Goal: Task Accomplishment & Management: Manage account settings

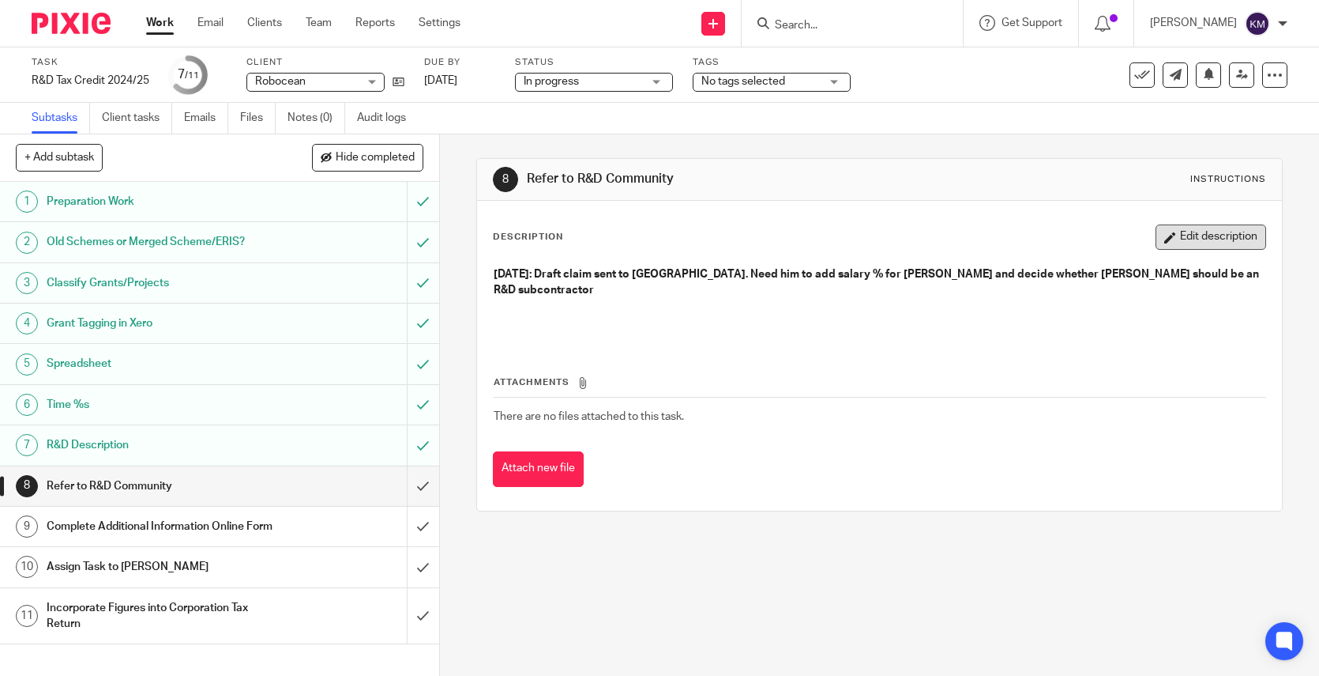
click at [1192, 233] on button "Edit description" at bounding box center [1211, 236] width 111 height 25
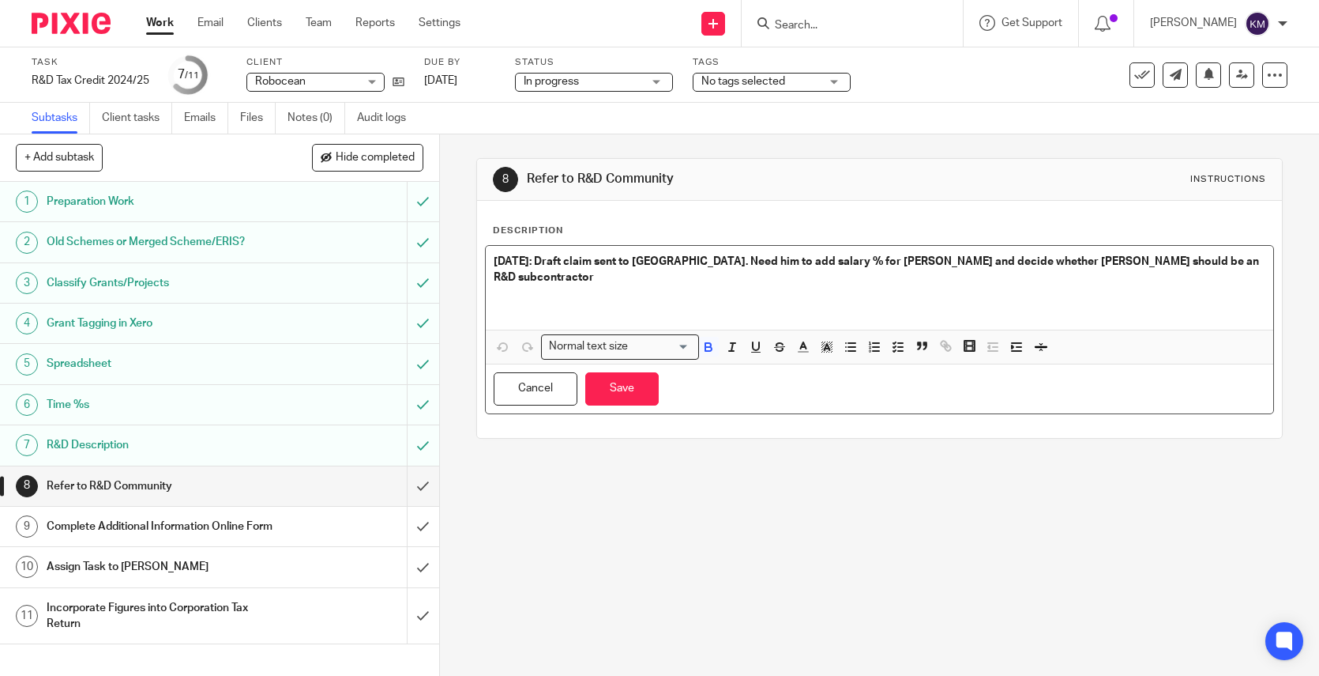
click at [608, 284] on p "11th August: Draft claim sent to Niall. Need him to add salary % for AP Monteir…" at bounding box center [880, 270] width 772 height 32
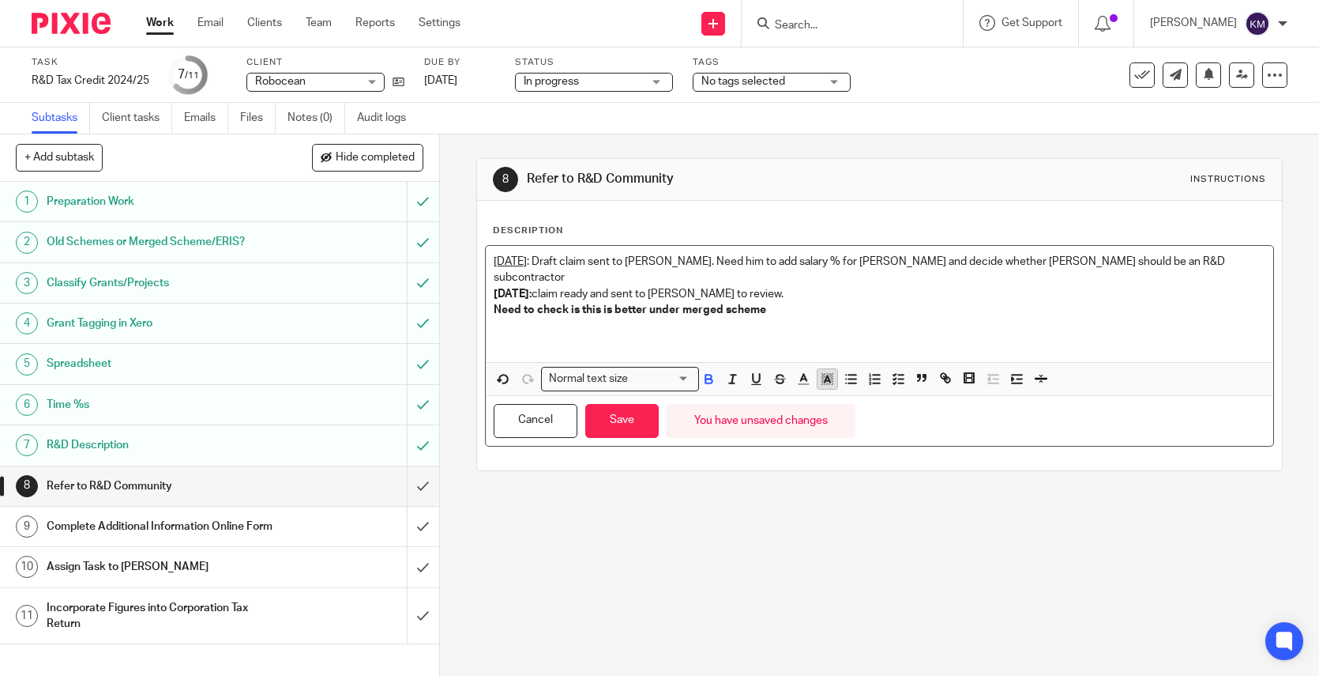
click at [820, 371] on icon "button" at bounding box center [827, 378] width 14 height 14
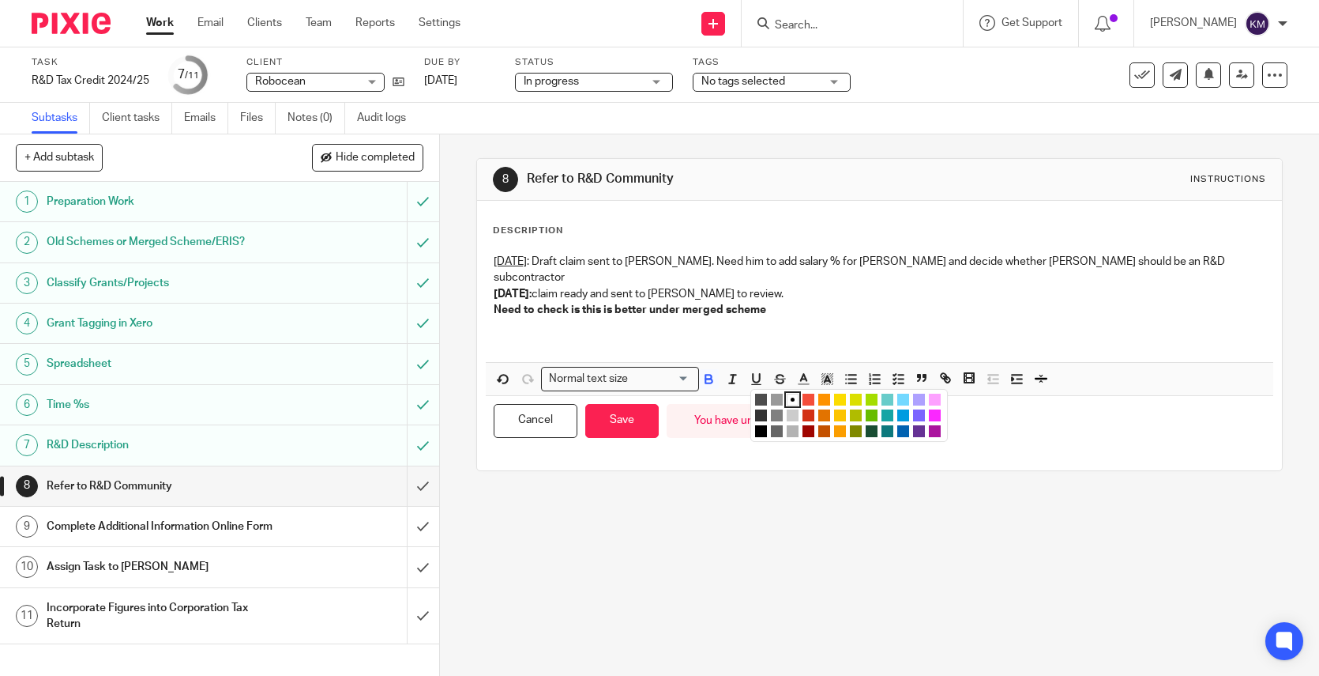
click at [834, 393] on li "color:#FCDC00" at bounding box center [840, 399] width 12 height 12
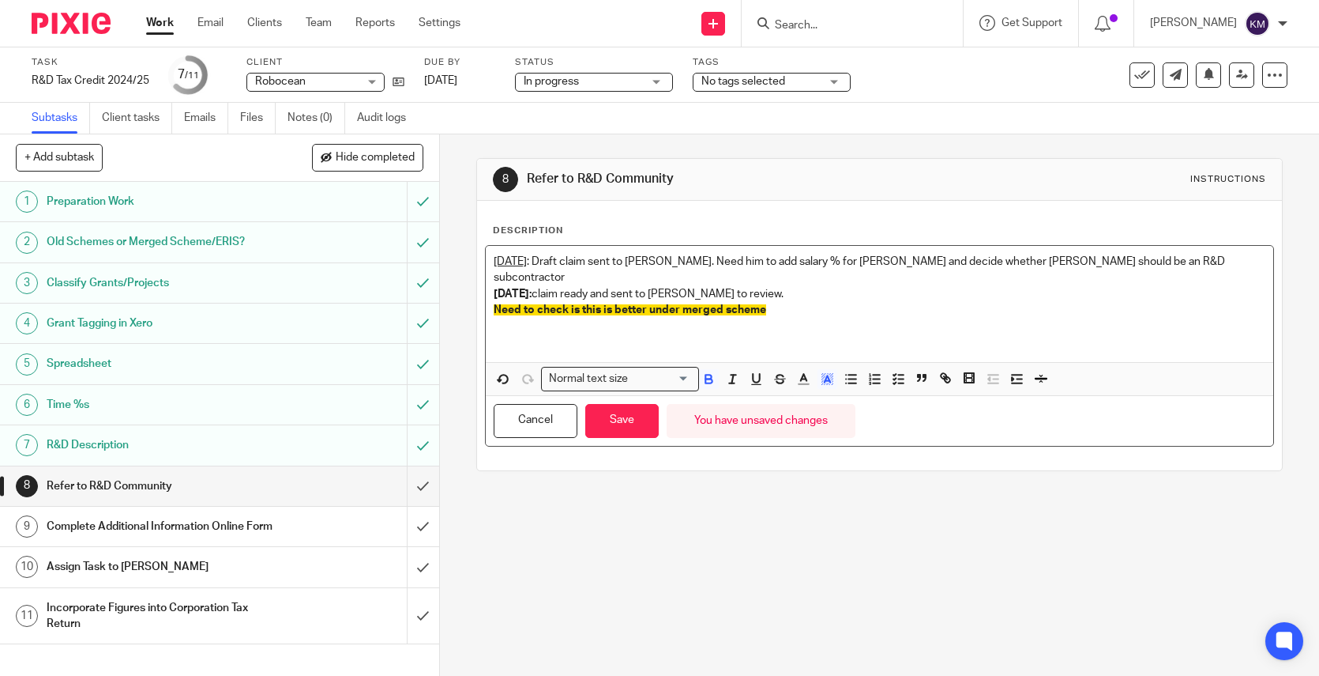
click at [580, 286] on p "18th August: claim ready and sent to Paul to review." at bounding box center [880, 294] width 772 height 16
click at [765, 286] on p "18th August: claim ready and sent to Paul to review." at bounding box center [880, 294] width 772 height 16
click at [612, 404] on button "Save" at bounding box center [621, 421] width 73 height 34
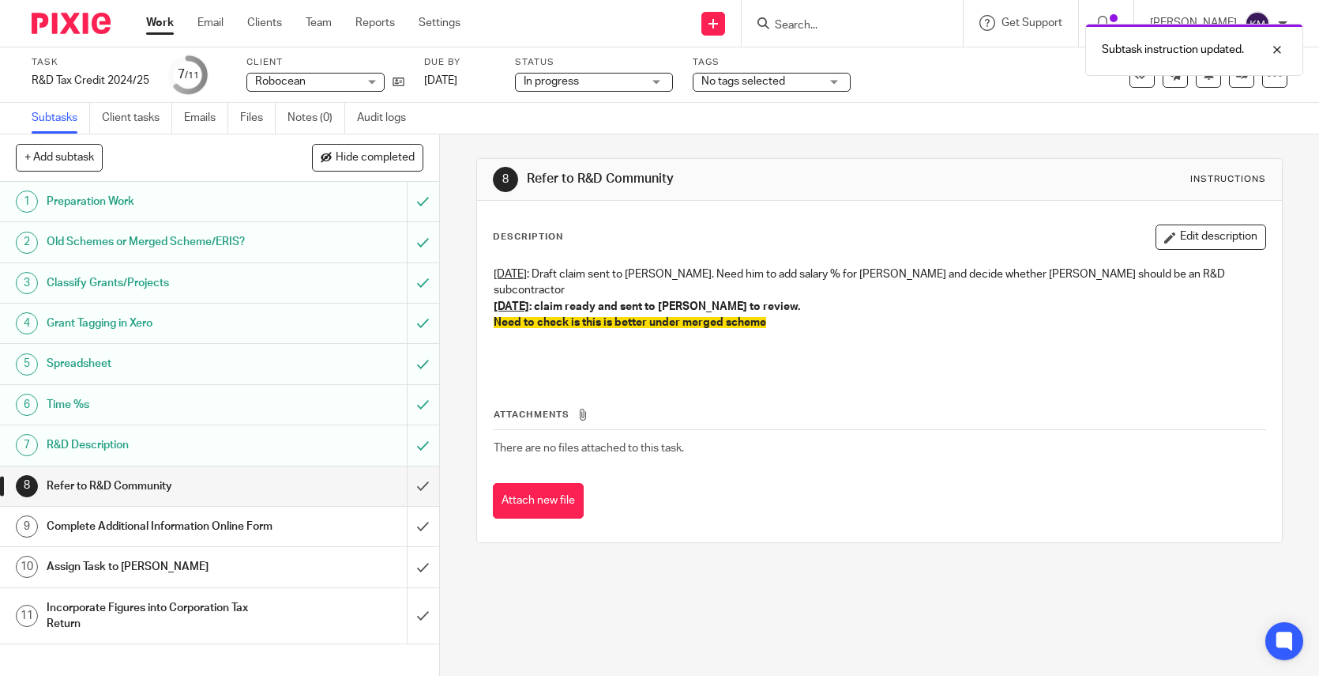
click at [833, 81] on div "No tags selected" at bounding box center [772, 82] width 158 height 19
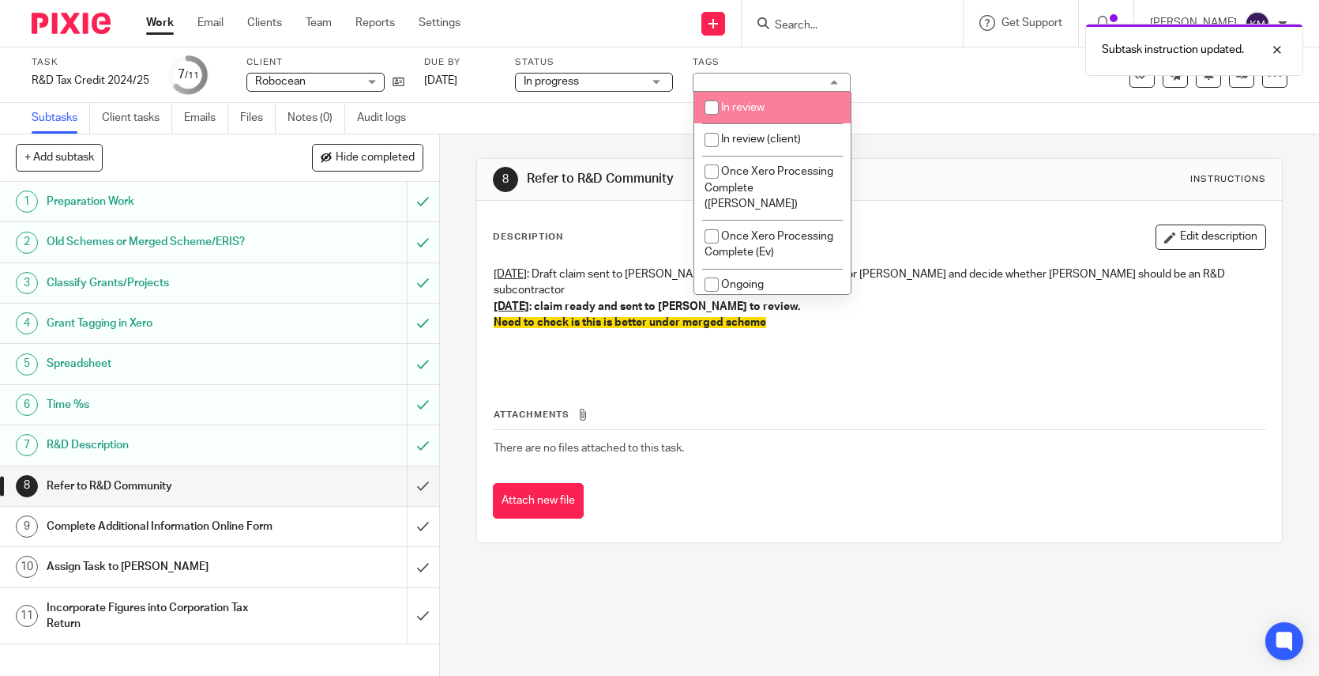
click at [739, 107] on span "In review" at bounding box center [742, 107] width 43 height 11
checkbox input "true"
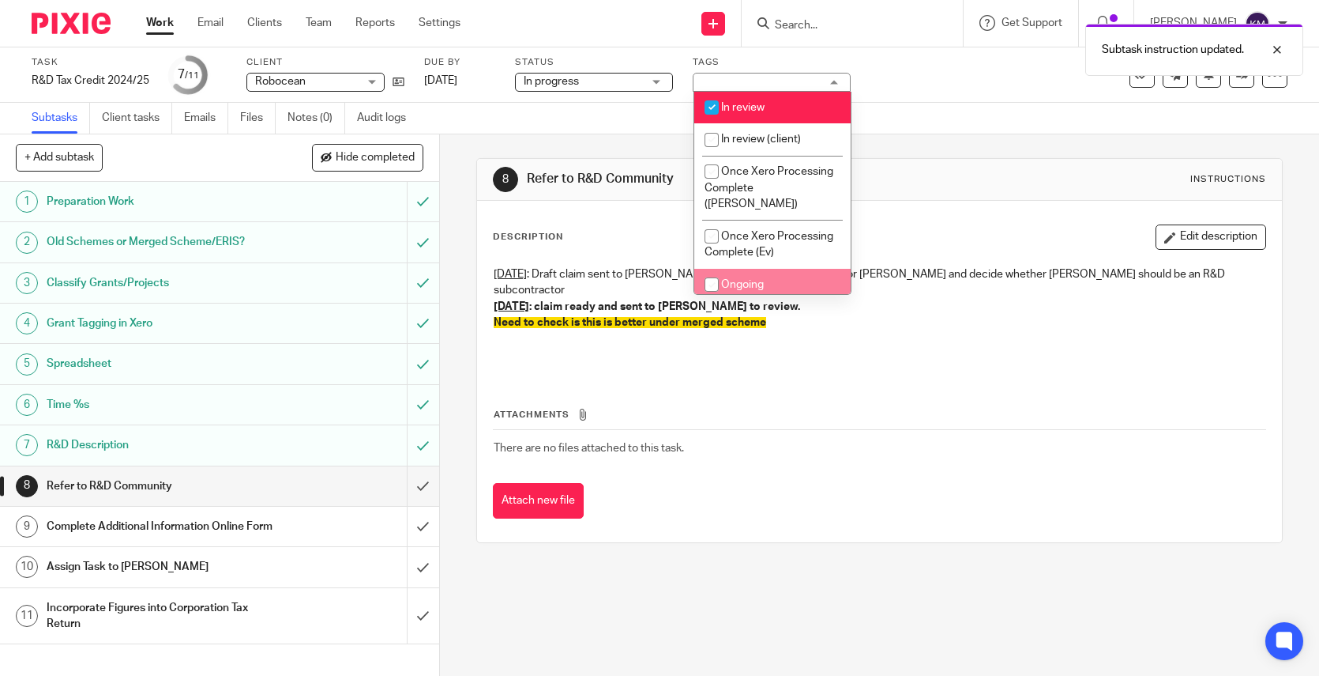
click at [795, 386] on div "Attachments There are no files attached to this task. Attach new file" at bounding box center [880, 447] width 774 height 144
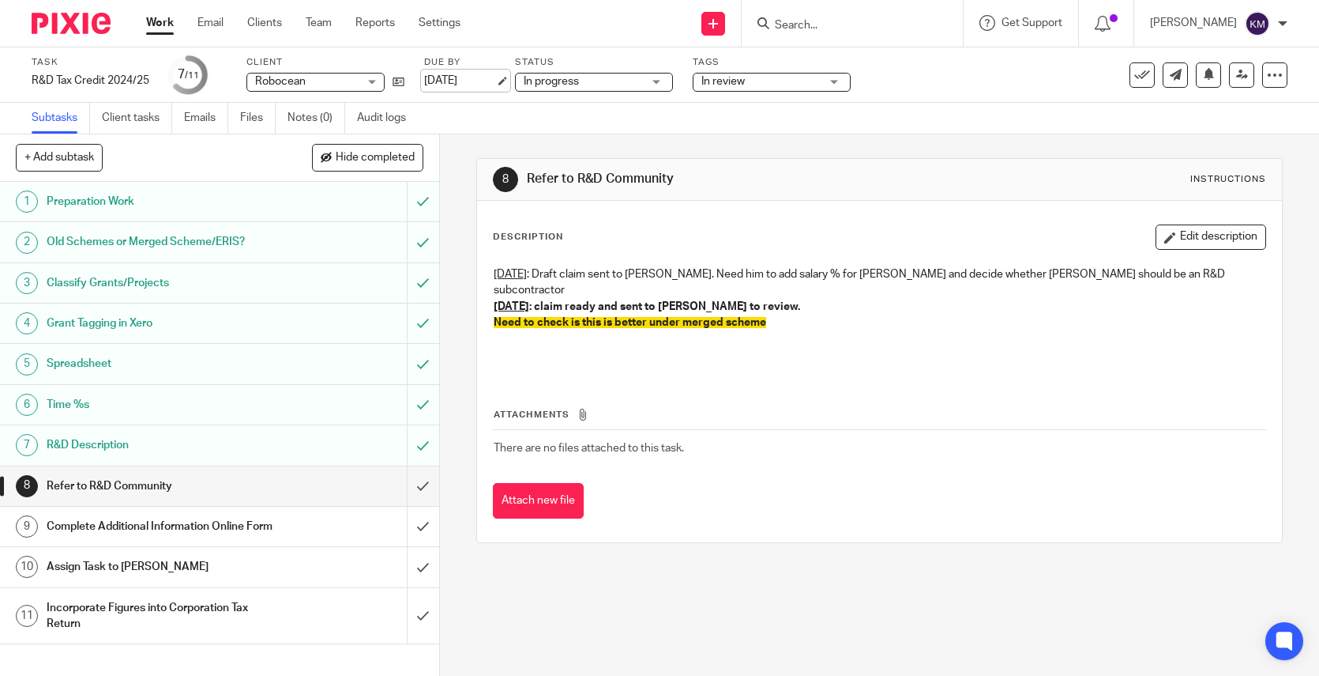
click at [457, 80] on link "[DATE]" at bounding box center [459, 81] width 71 height 17
click at [75, 17] on img at bounding box center [71, 23] width 79 height 21
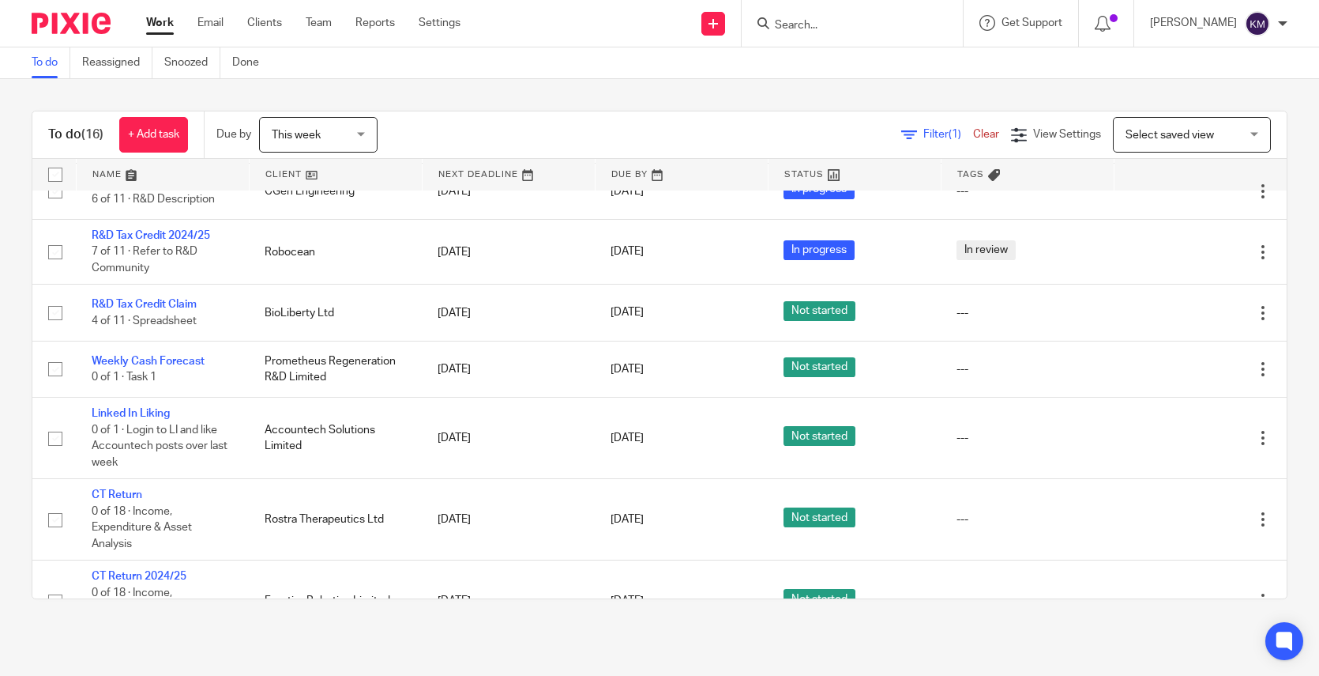
scroll to position [493, 0]
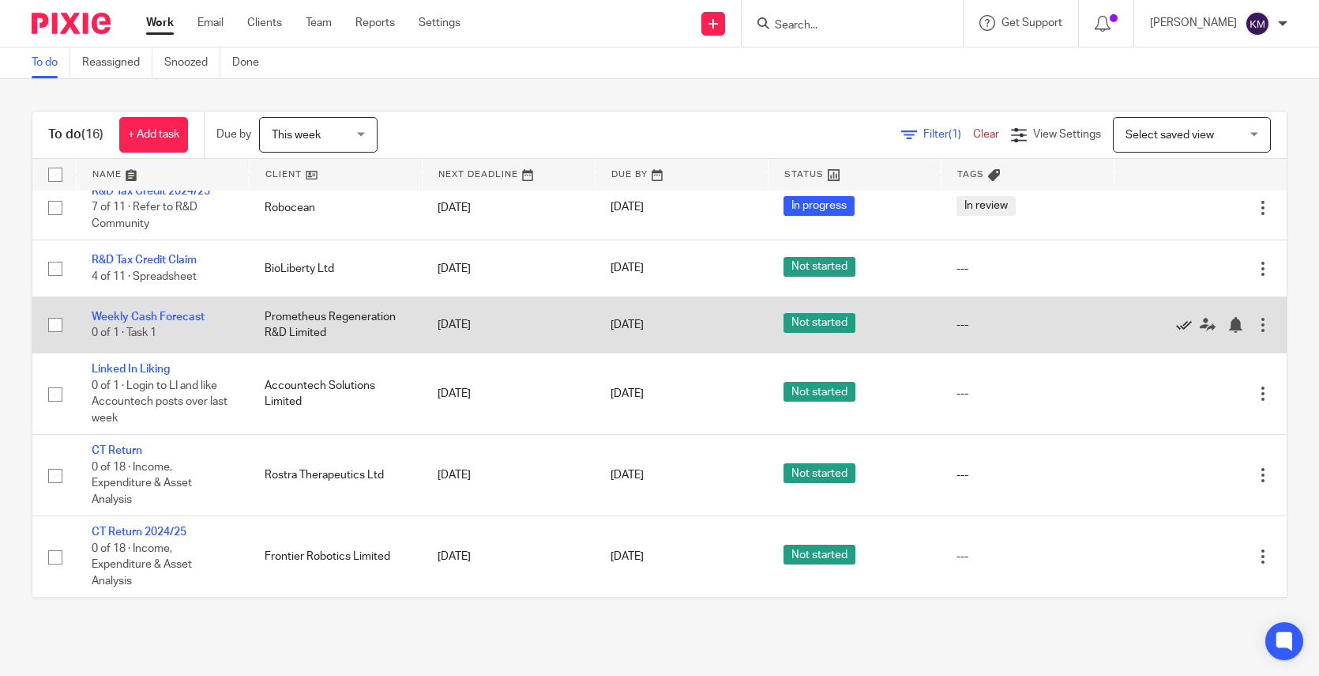
click at [1176, 325] on icon at bounding box center [1184, 325] width 16 height 16
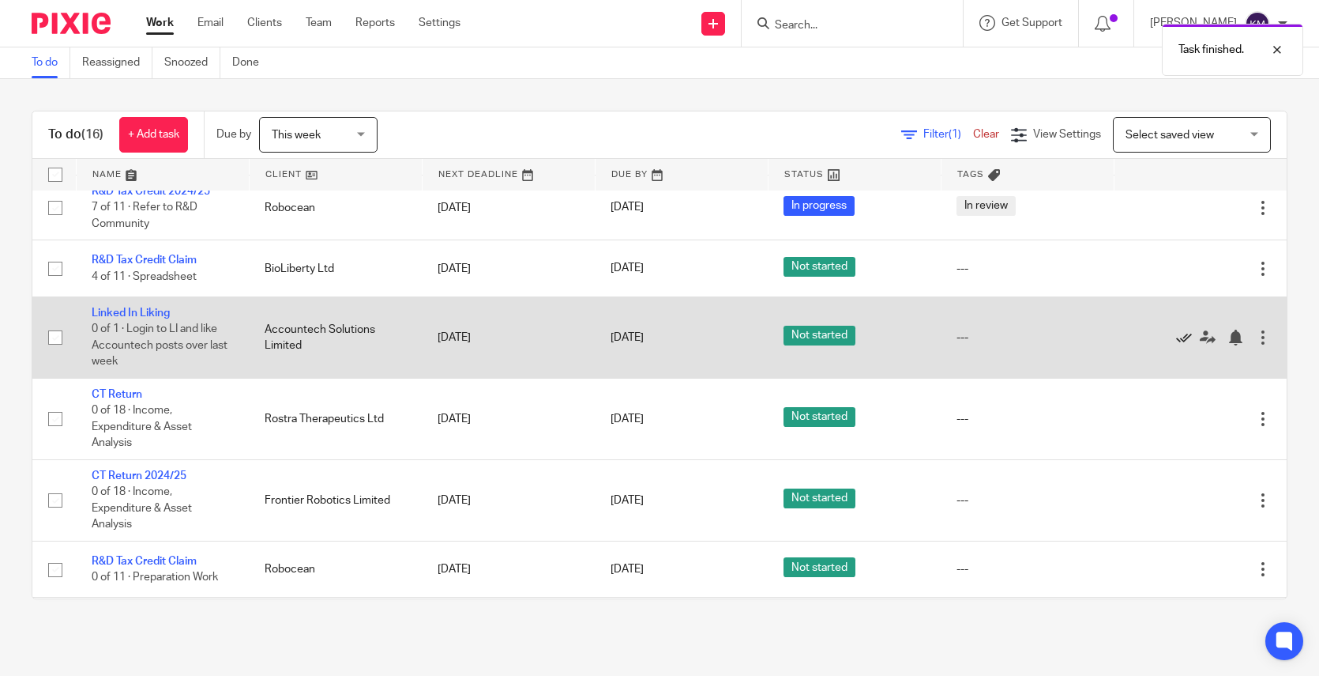
click at [1176, 340] on icon at bounding box center [1184, 337] width 16 height 16
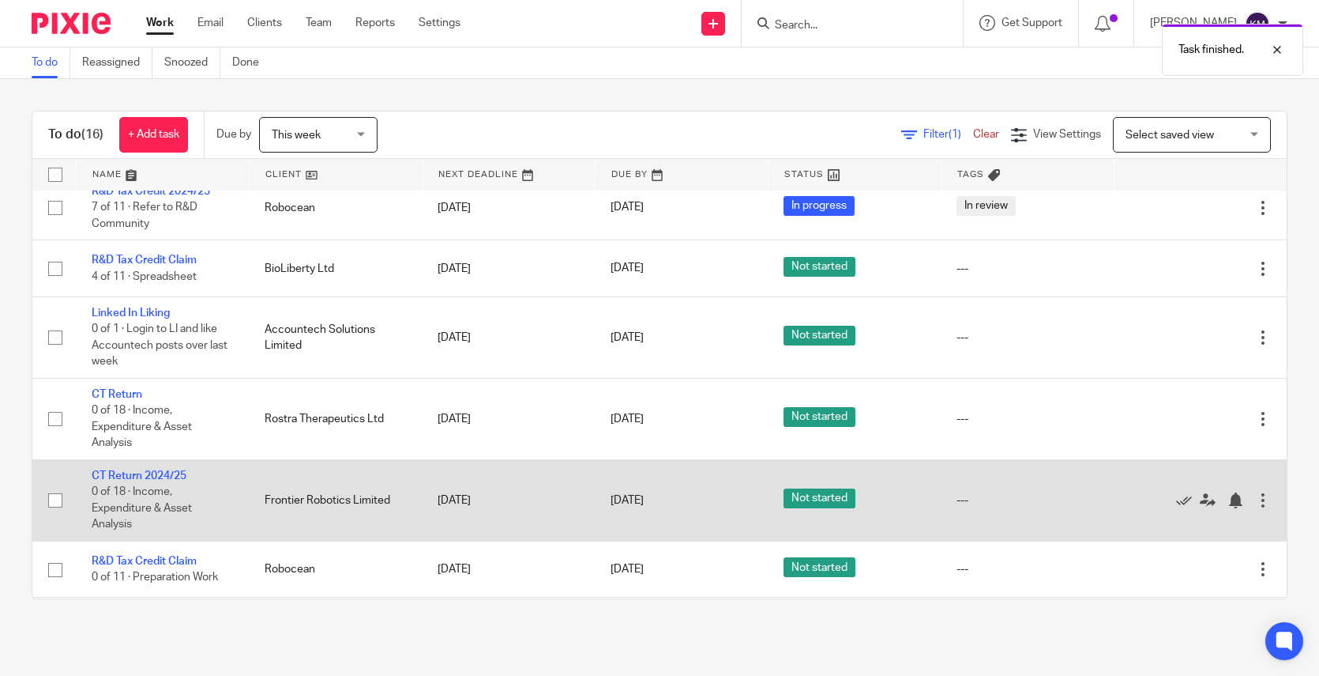
scroll to position [467, 0]
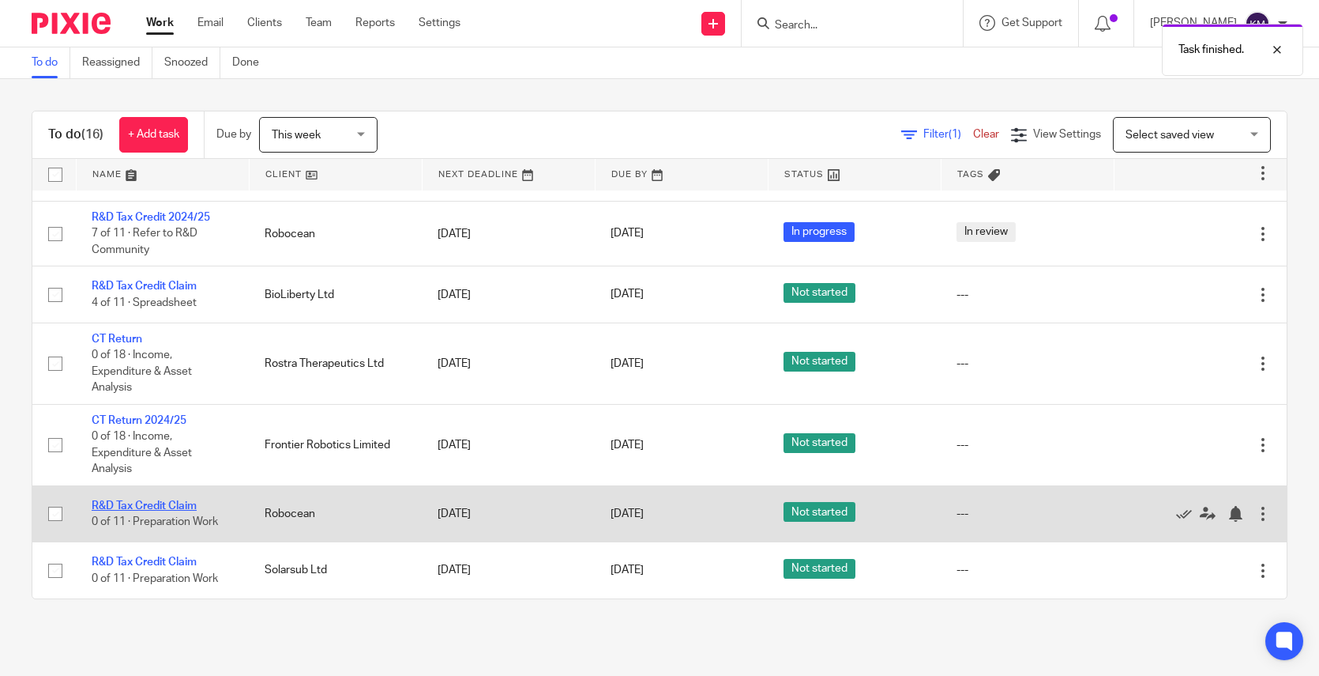
click at [144, 505] on link "R&D Tax Credit Claim" at bounding box center [144, 505] width 105 height 11
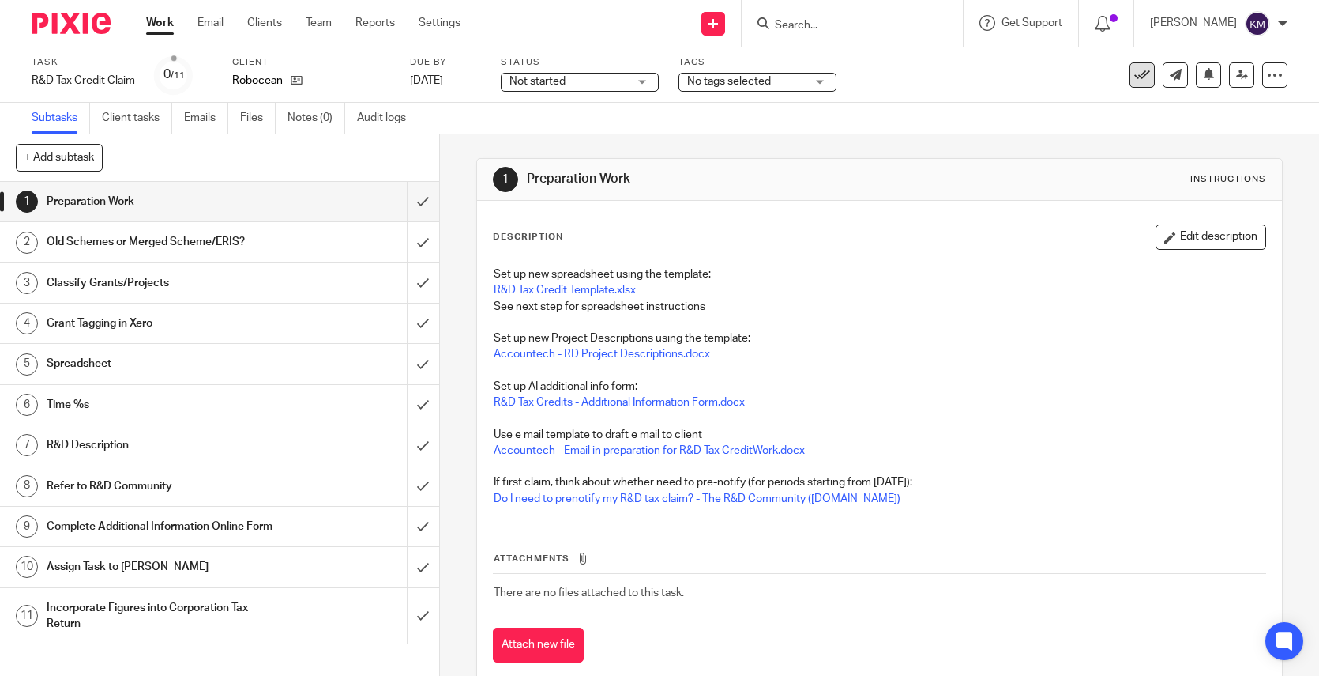
click at [1135, 73] on icon at bounding box center [1143, 75] width 16 height 16
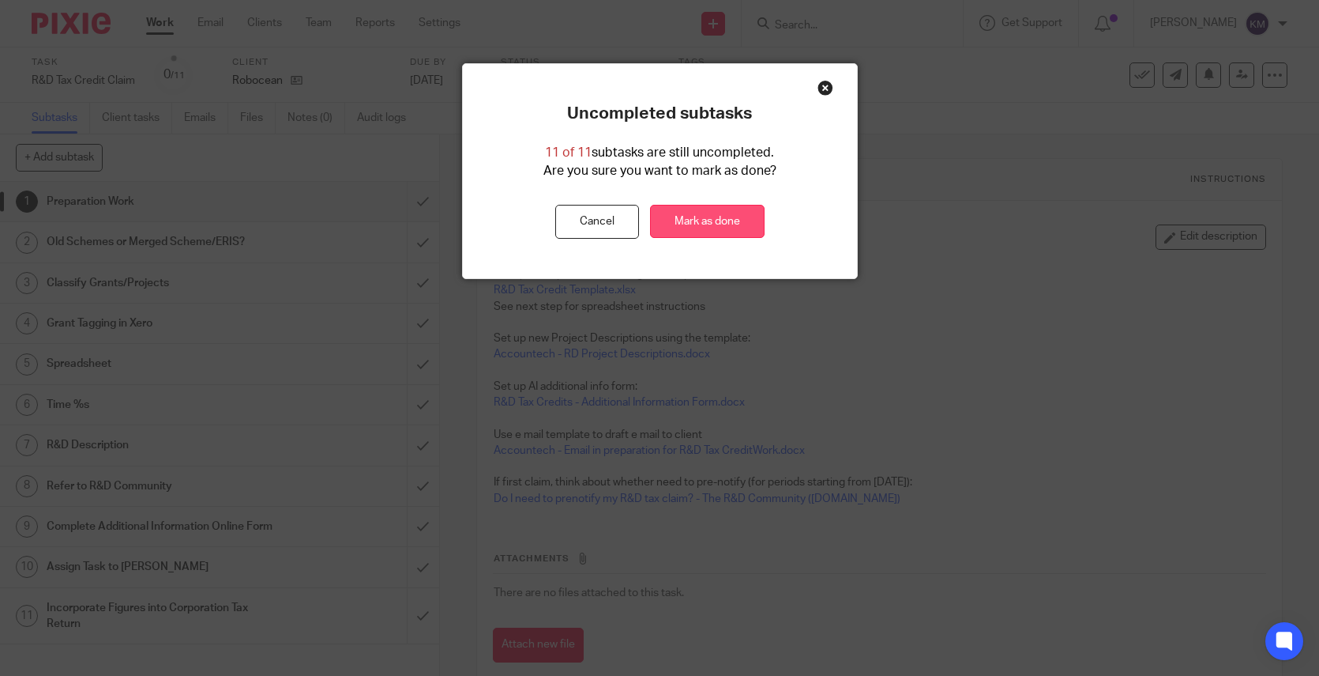
click at [711, 220] on link "Mark as done" at bounding box center [707, 222] width 115 height 34
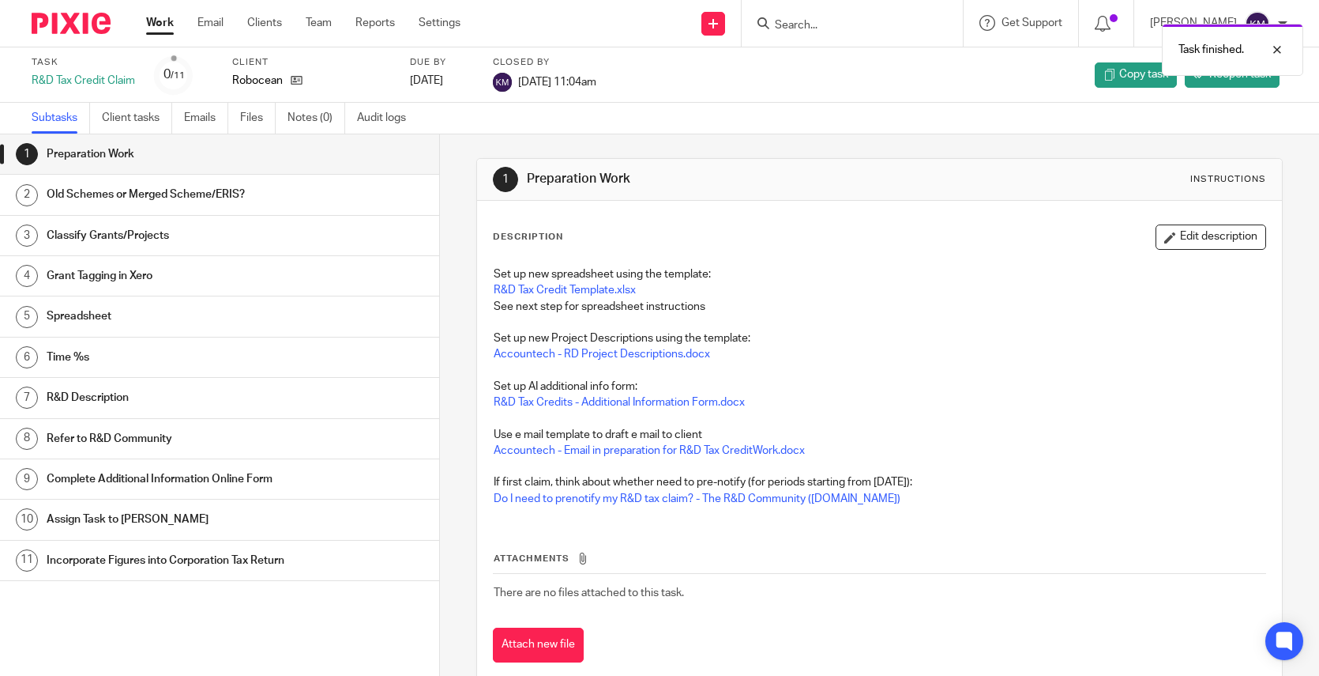
click at [73, 30] on img at bounding box center [71, 23] width 79 height 21
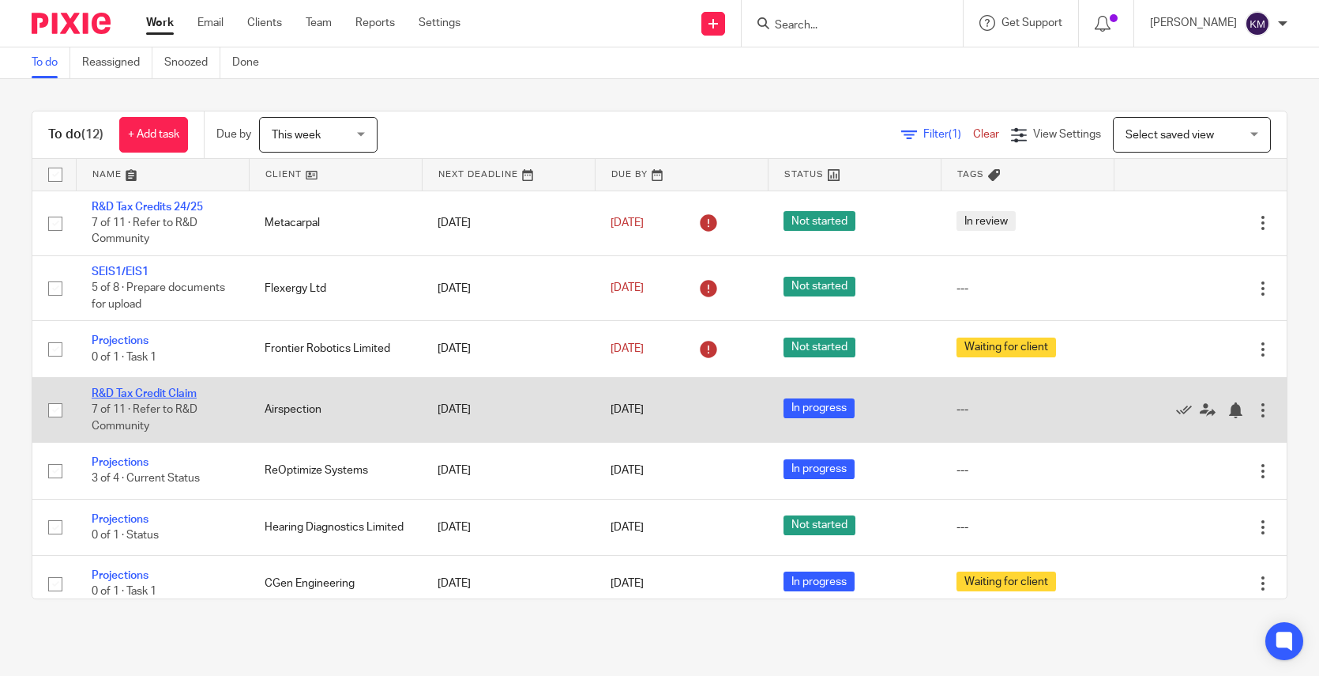
click at [143, 390] on link "R&D Tax Credit Claim" at bounding box center [144, 393] width 105 height 11
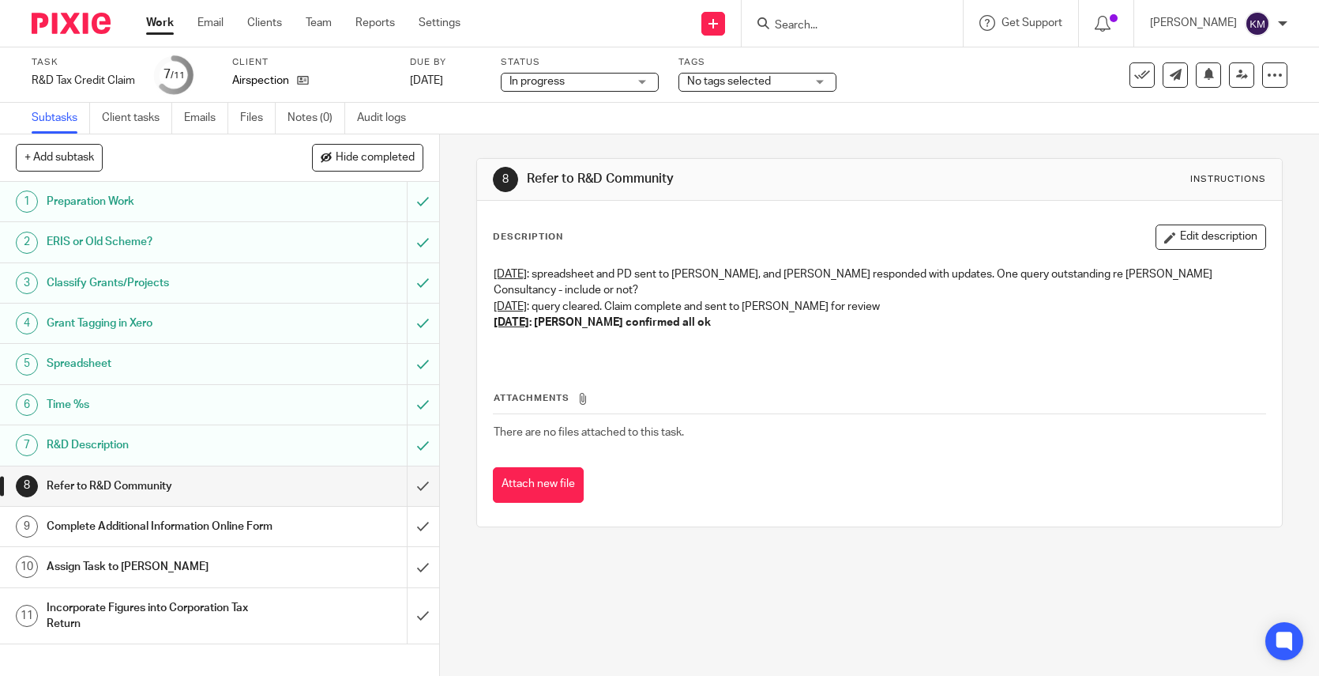
click at [879, 542] on div "8 Refer to R&D Community Instructions Description Edit description 1st July : s…" at bounding box center [879, 342] width 807 height 416
